Goal: Information Seeking & Learning: Learn about a topic

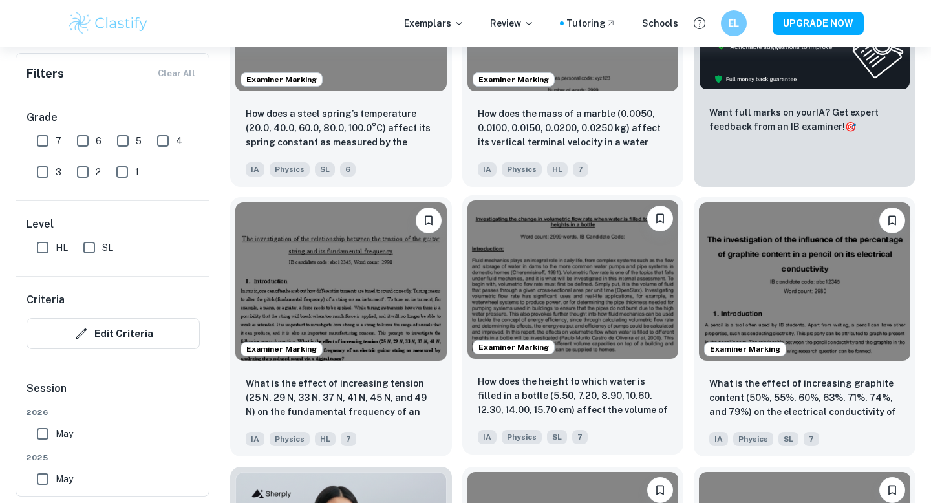
scroll to position [518, 0]
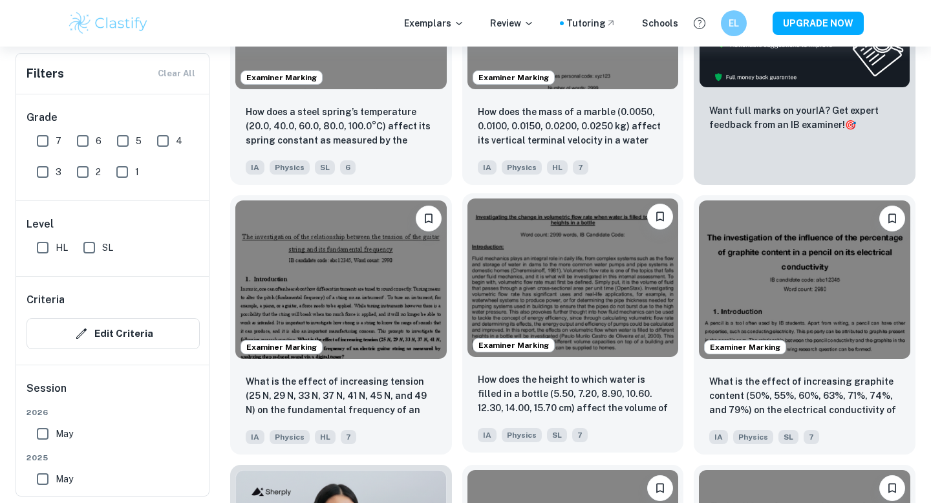
click at [618, 310] on img at bounding box center [573, 278] width 211 height 158
